Goal: Task Accomplishment & Management: Complete application form

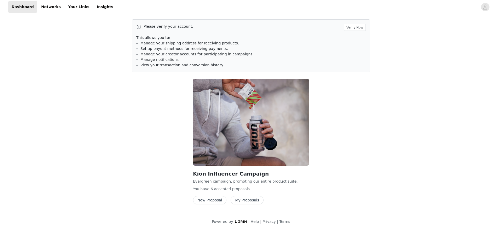
click at [216, 200] on button "New Proposal" at bounding box center [209, 200] width 33 height 8
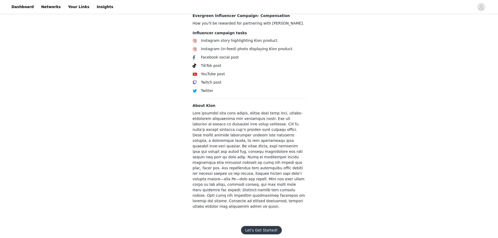
scroll to position [166, 0]
click at [266, 226] on button "Let's Get Started!" at bounding box center [261, 230] width 41 height 8
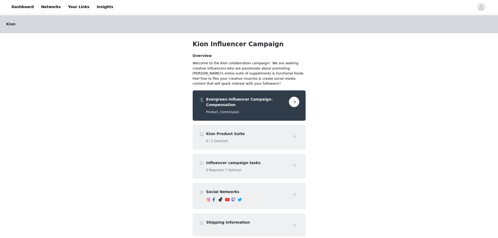
click at [296, 100] on button "button" at bounding box center [294, 102] width 10 height 10
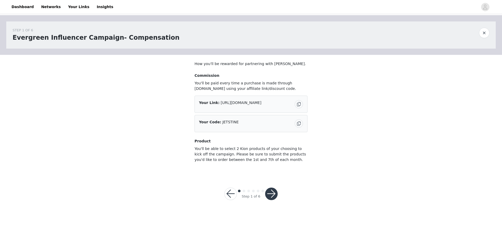
drag, startPoint x: 269, startPoint y: 192, endPoint x: 309, endPoint y: 139, distance: 66.0
click at [309, 139] on div "STEP 1 OF 6 Evergreen Influencer Campaign- Compensation How you'll be rewarded …" at bounding box center [251, 114] width 502 height 198
click at [279, 192] on div "Step 1 of 6" at bounding box center [251, 194] width 66 height 25
click at [275, 192] on button "button" at bounding box center [271, 194] width 13 height 13
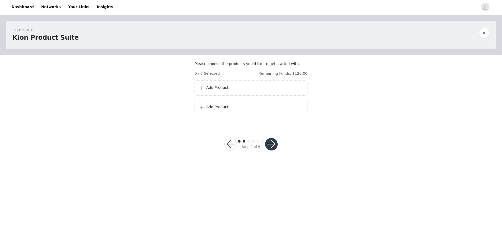
click at [237, 90] on p "Add Product" at bounding box center [254, 87] width 97 height 5
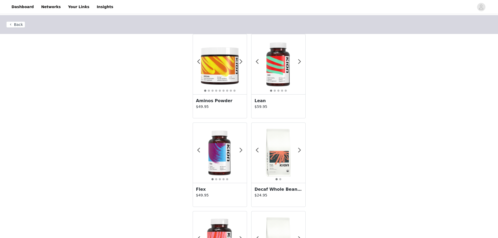
click at [223, 89] on img at bounding box center [220, 64] width 54 height 54
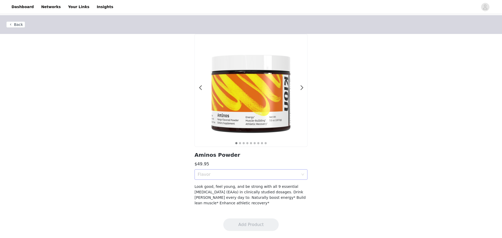
click at [245, 180] on div "Flavor" at bounding box center [251, 174] width 113 height 10
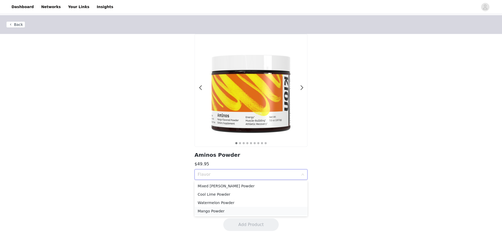
click at [232, 208] on li "Mango Powder" at bounding box center [251, 211] width 113 height 8
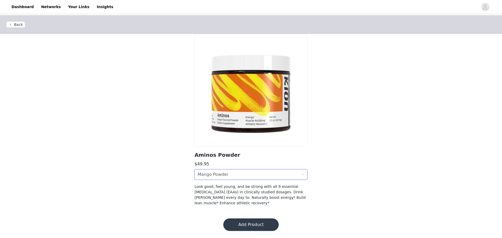
click at [241, 219] on button "Add Product" at bounding box center [250, 225] width 55 height 13
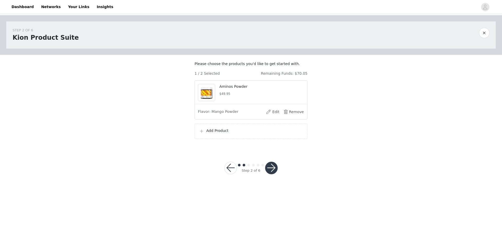
click at [214, 132] on div "Add Product" at bounding box center [251, 131] width 113 height 15
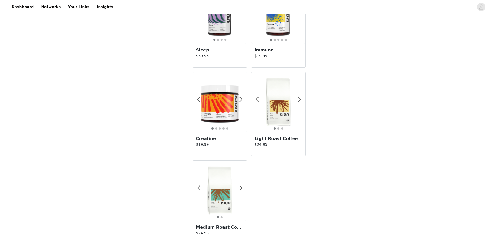
scroll to position [497, 0]
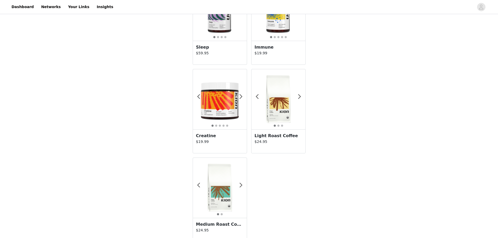
click at [215, 134] on h3 "Creatine" at bounding box center [220, 136] width 48 height 6
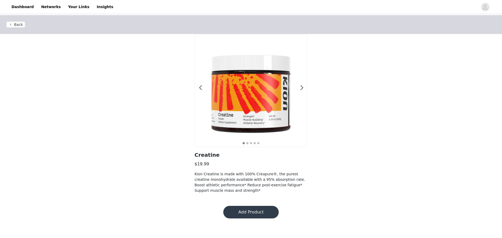
click at [262, 213] on button "Add Product" at bounding box center [250, 212] width 55 height 13
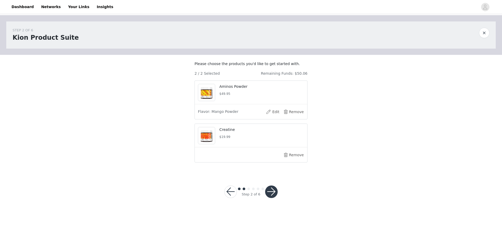
click at [272, 198] on button "button" at bounding box center [271, 192] width 13 height 13
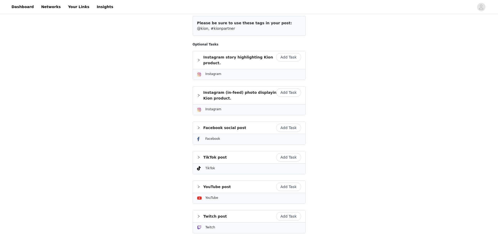
scroll to position [78, 0]
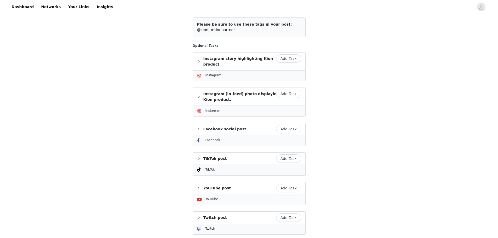
click at [294, 60] on button "Add Task" at bounding box center [288, 58] width 25 height 8
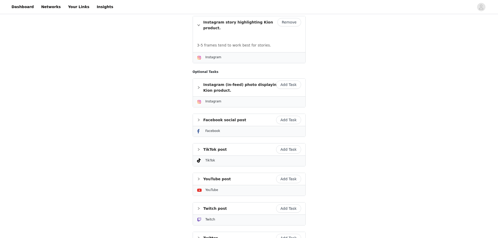
scroll to position [157, 0]
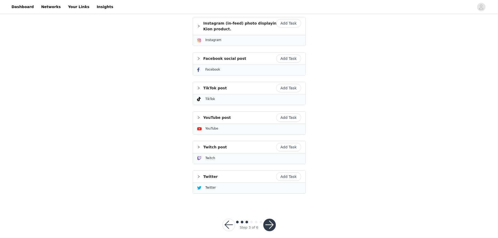
click at [270, 219] on button "button" at bounding box center [269, 225] width 13 height 13
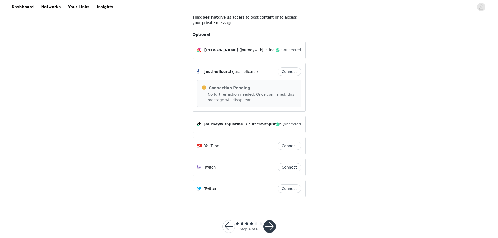
scroll to position [72, 0]
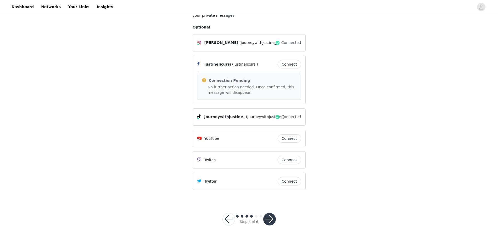
click at [270, 223] on button "button" at bounding box center [269, 219] width 13 height 13
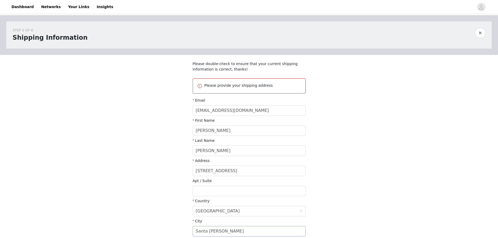
scroll to position [85, 0]
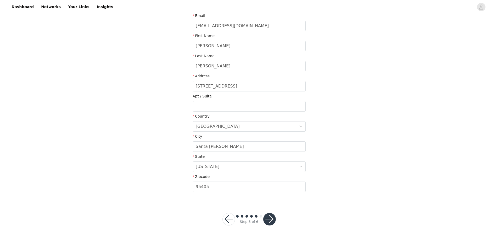
click at [269, 223] on button "button" at bounding box center [269, 219] width 13 height 13
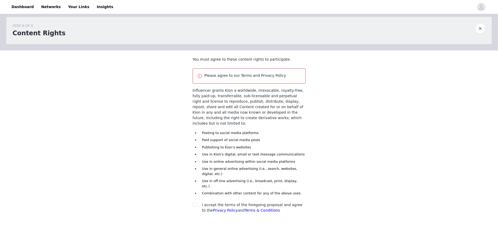
scroll to position [16, 0]
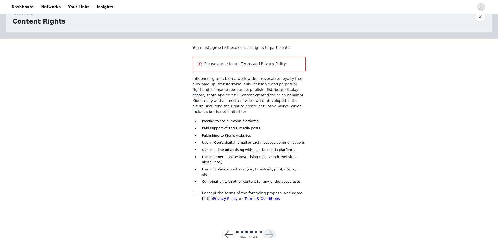
click at [199, 191] on div at bounding box center [196, 193] width 7 height 5
click at [195, 191] on input "checkbox" at bounding box center [195, 193] width 4 height 4
checkbox input "true"
click at [267, 229] on button "button" at bounding box center [269, 235] width 13 height 13
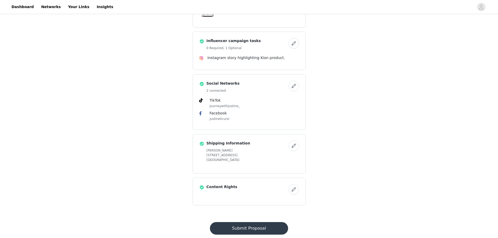
scroll to position [177, 0]
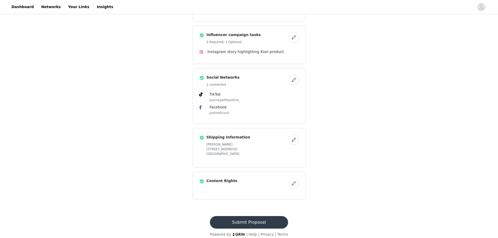
click at [235, 219] on button "Submit Proposal" at bounding box center [249, 222] width 78 height 13
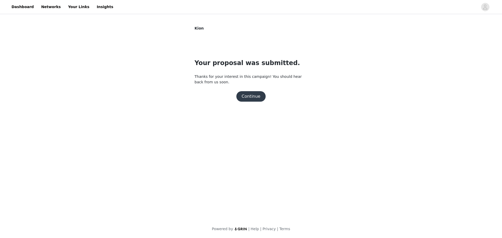
click at [102, 81] on div "Kion Your proposal was submitted. Thanks for your interest in this campaign! Yo…" at bounding box center [251, 66] width 502 height 103
